Goal: Information Seeking & Learning: Learn about a topic

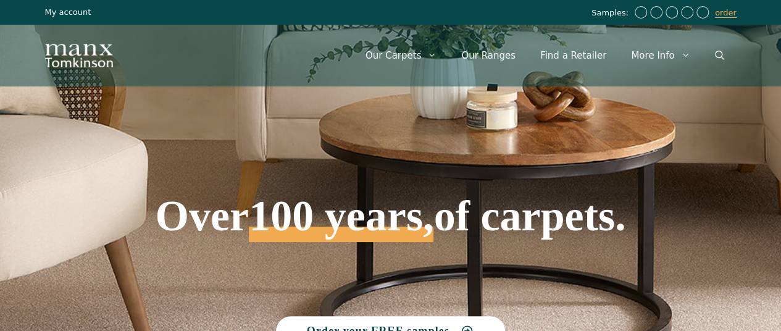
click at [59, 10] on link "My account" at bounding box center [68, 11] width 46 height 9
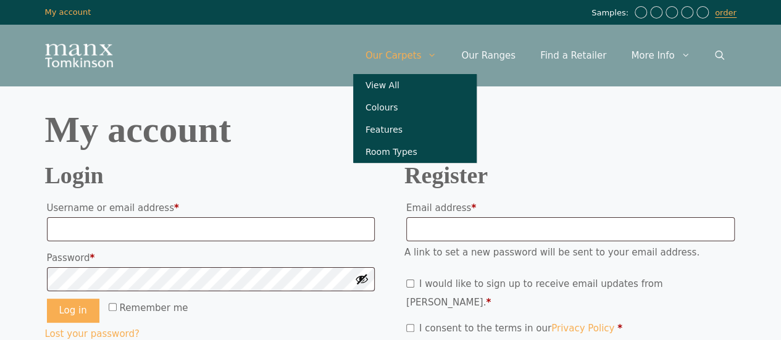
click at [413, 56] on link "Our Carpets" at bounding box center [401, 55] width 96 height 37
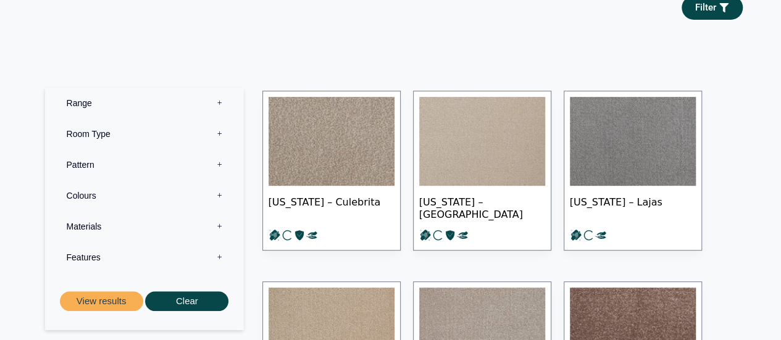
scroll to position [185, 0]
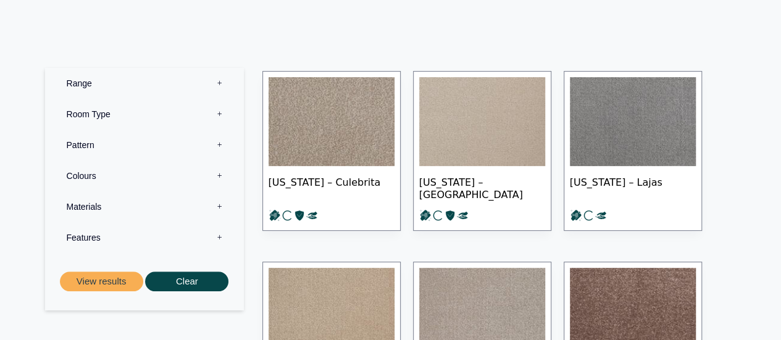
click at [220, 145] on label "Pattern 0" at bounding box center [144, 145] width 180 height 31
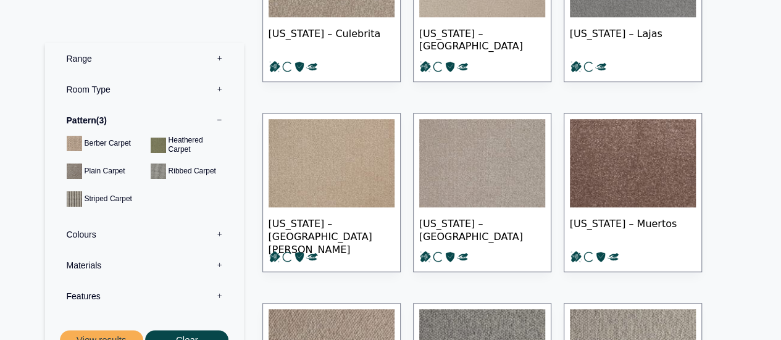
scroll to position [370, 0]
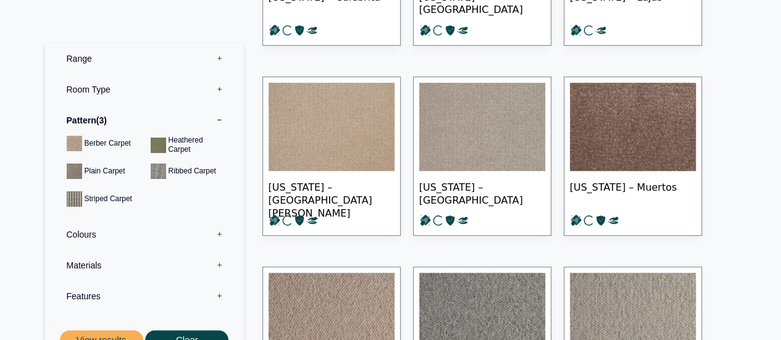
click at [209, 264] on label "Materials 0" at bounding box center [144, 265] width 180 height 31
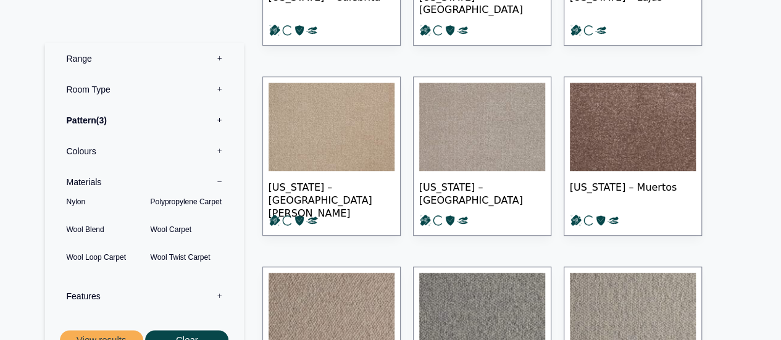
click at [56, 243] on section "Nylon Polypropylene Carpet Wool Blend Wool Carpet Wool Loop Carpet Wool Twist C…" at bounding box center [144, 238] width 180 height 83
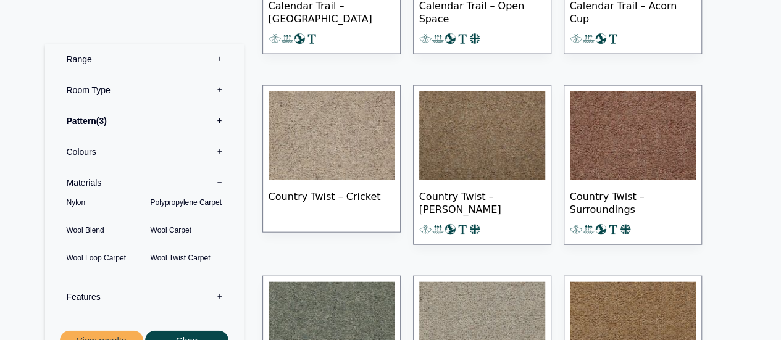
scroll to position [1296, 0]
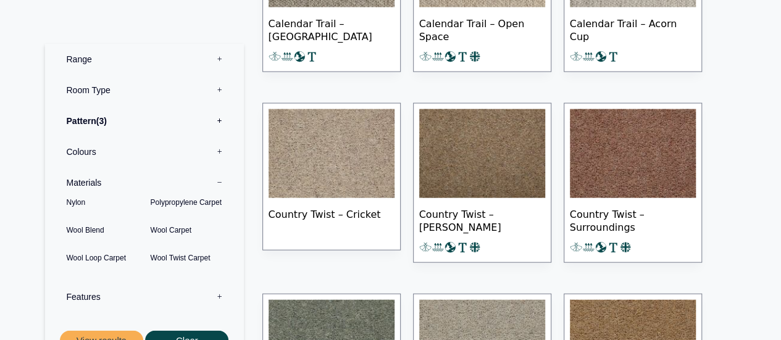
click at [208, 90] on label "Room Type 0" at bounding box center [144, 89] width 180 height 31
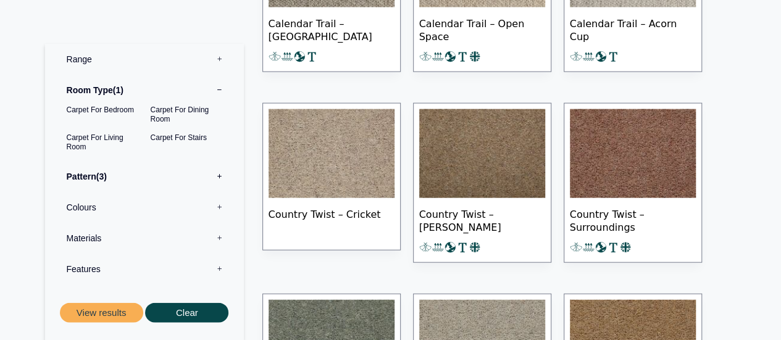
click at [220, 56] on label "Range 0" at bounding box center [144, 58] width 180 height 31
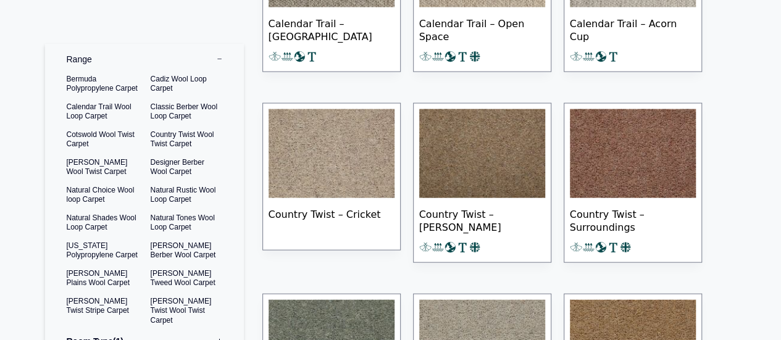
click at [220, 56] on label "Range 0" at bounding box center [144, 58] width 180 height 31
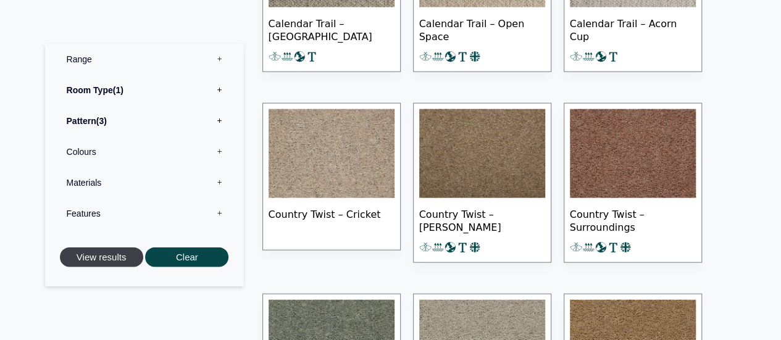
click at [90, 254] on button "View results" at bounding box center [101, 257] width 83 height 20
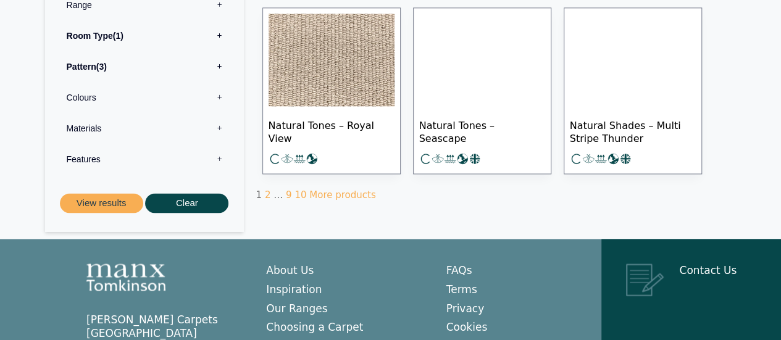
scroll to position [864, 0]
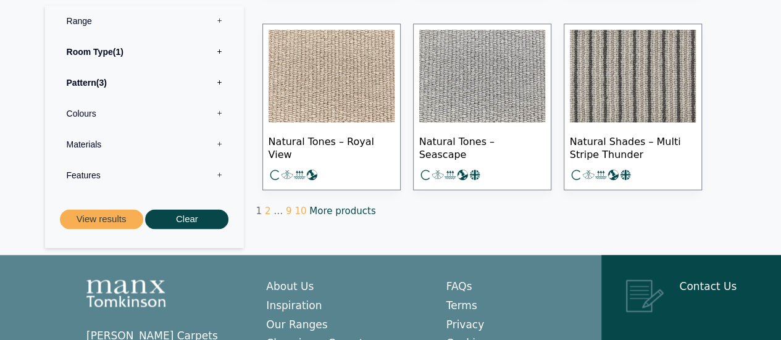
click at [320, 206] on link "More products" at bounding box center [342, 211] width 66 height 11
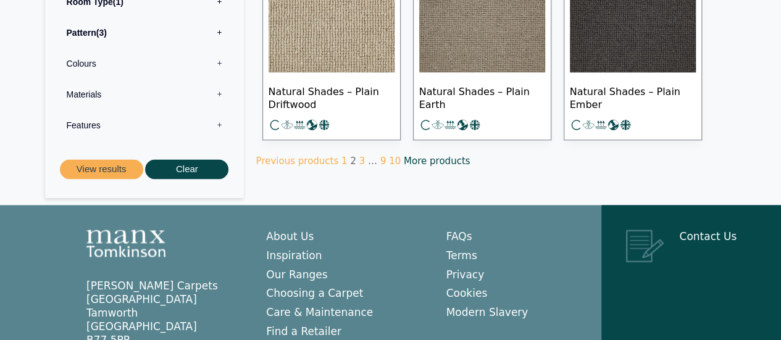
scroll to position [926, 0]
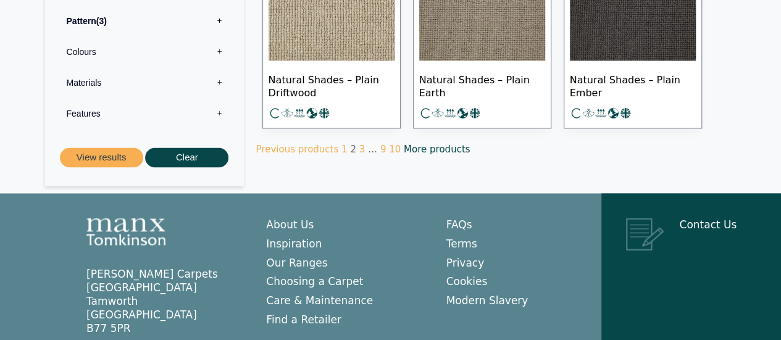
click at [404, 144] on link "More products" at bounding box center [437, 149] width 66 height 11
